Goal: Navigation & Orientation: Find specific page/section

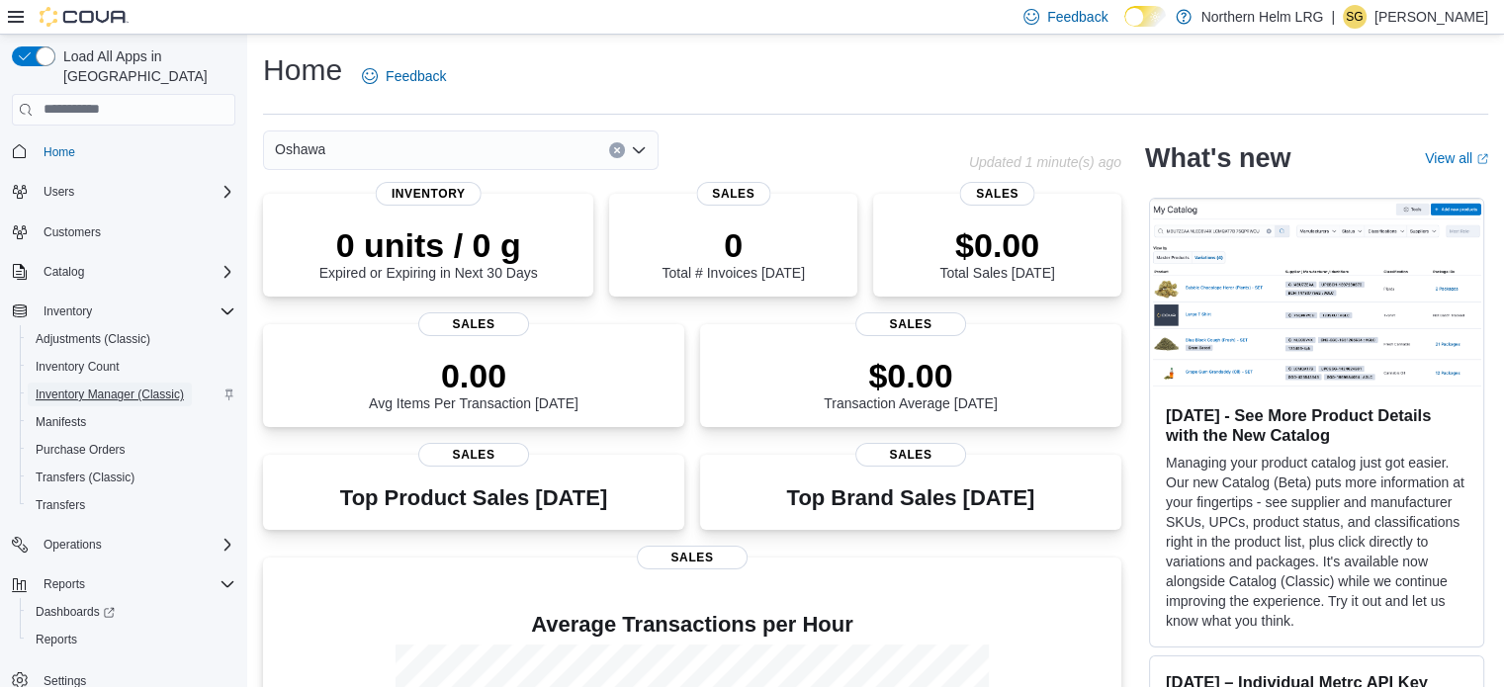
click at [81, 387] on span "Inventory Manager (Classic)" at bounding box center [110, 395] width 148 height 16
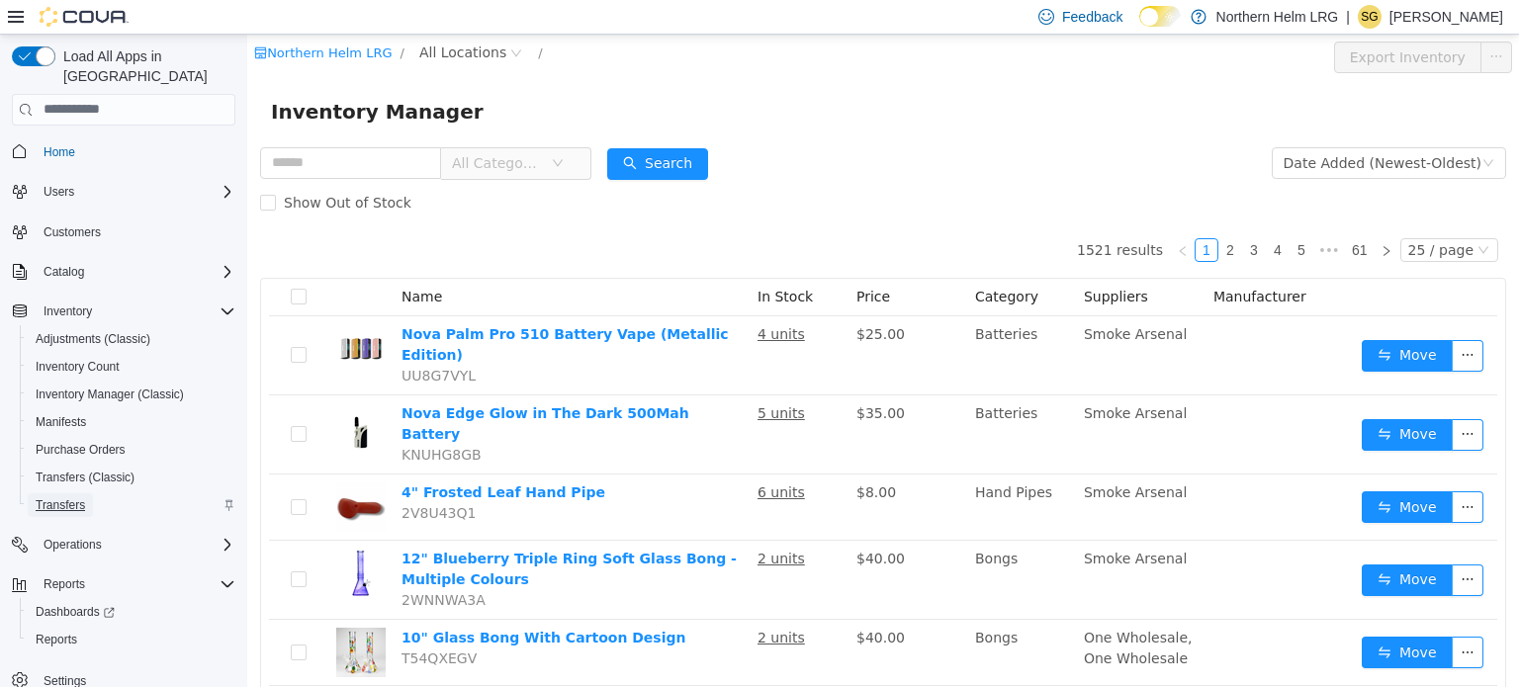
click at [68, 497] on span "Transfers" at bounding box center [60, 505] width 49 height 16
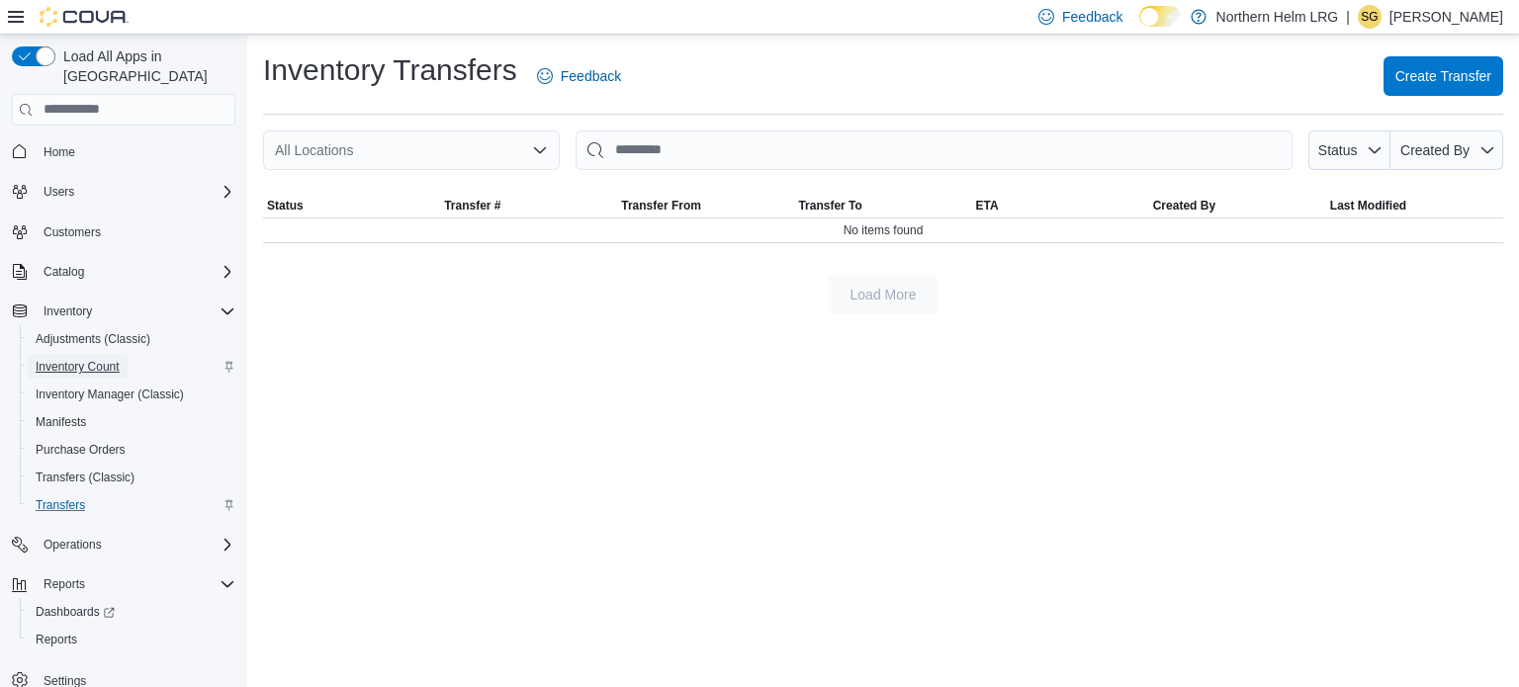
click at [71, 359] on span "Inventory Count" at bounding box center [78, 367] width 84 height 16
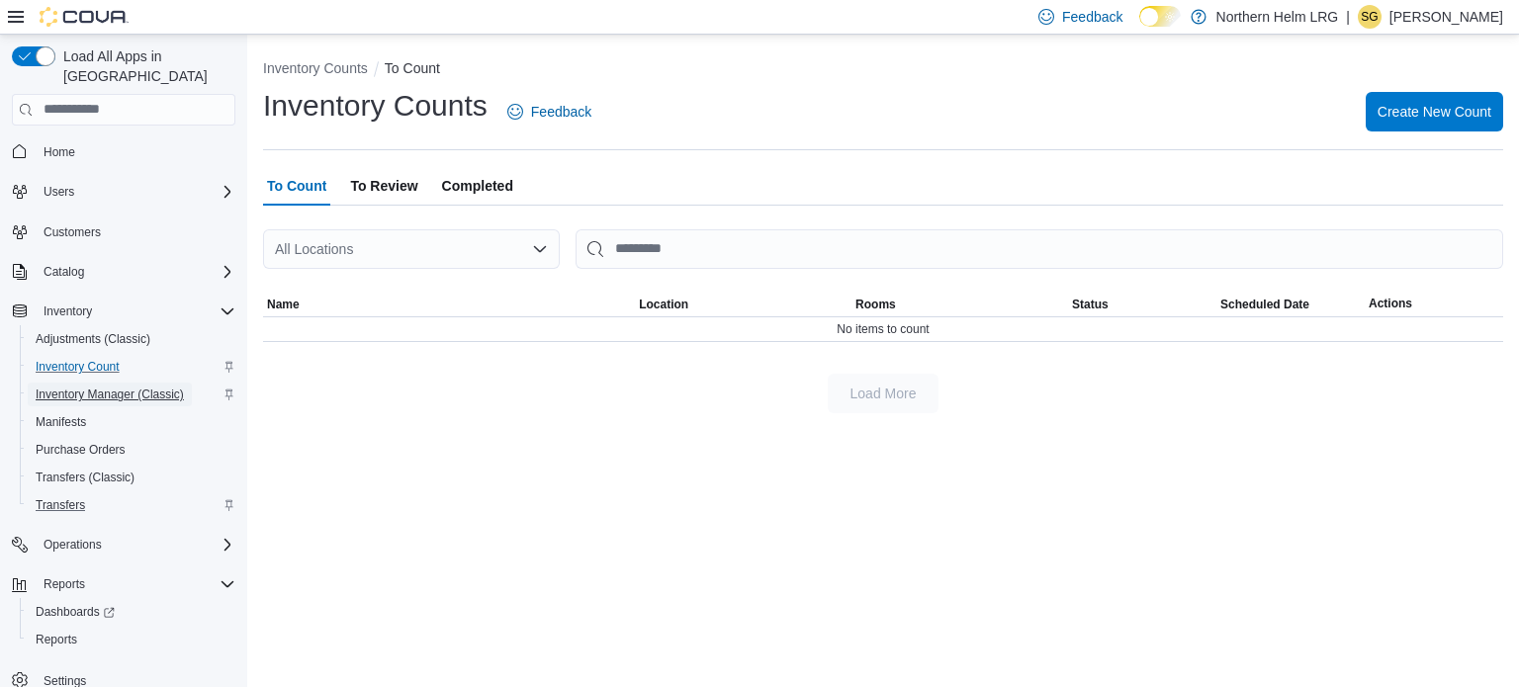
click at [91, 387] on span "Inventory Manager (Classic)" at bounding box center [110, 395] width 148 height 16
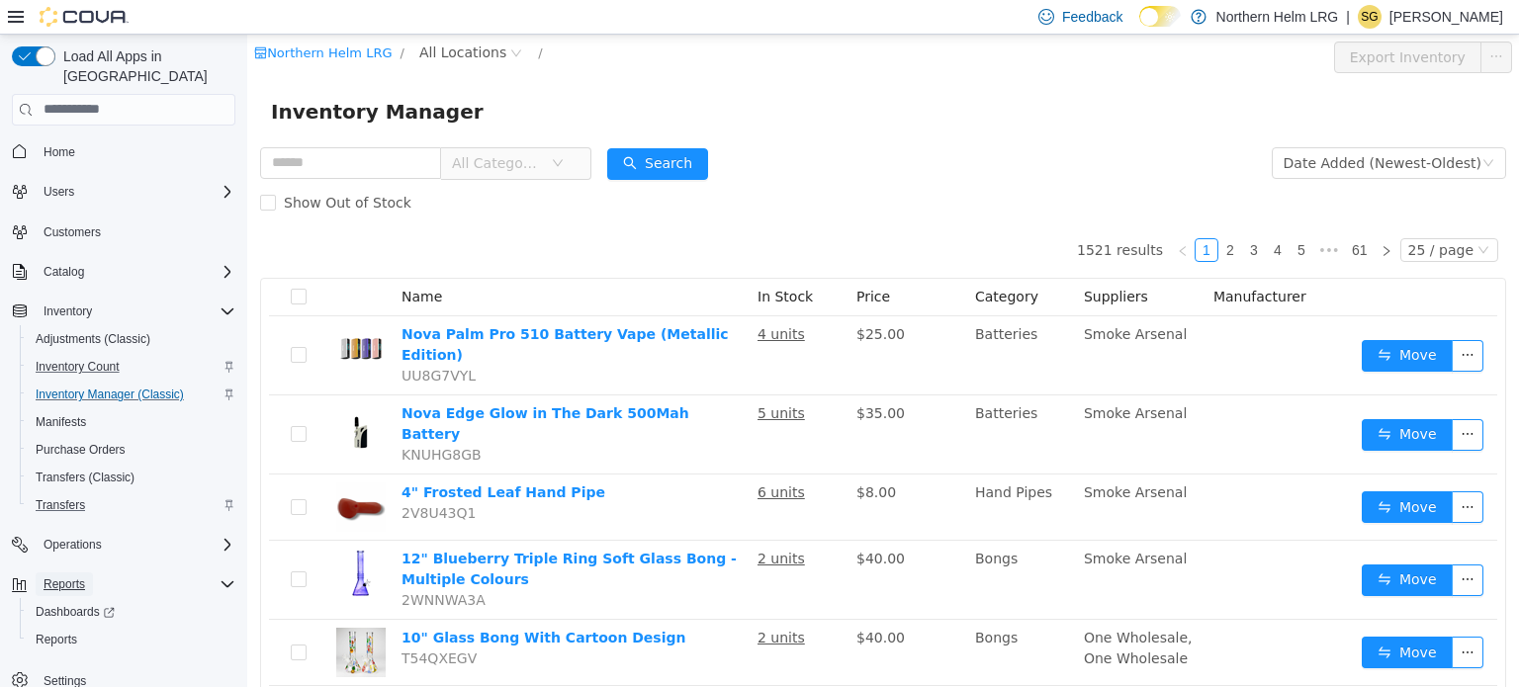
click at [55, 577] on span "Reports" at bounding box center [65, 585] width 42 height 16
